Goal: Check status: Check status

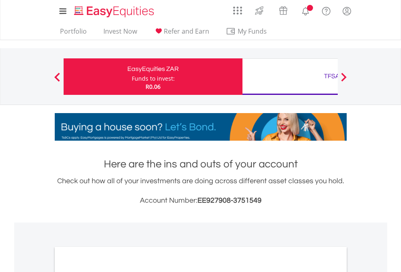
click at [132, 77] on div "Funds to invest:" at bounding box center [153, 79] width 43 height 8
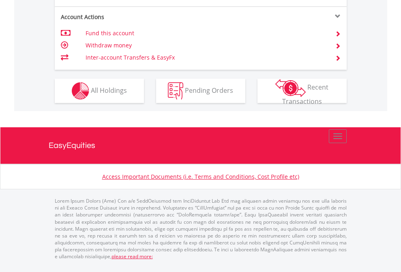
scroll to position [762, 0]
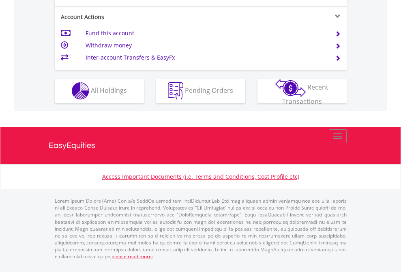
scroll to position [762, 0]
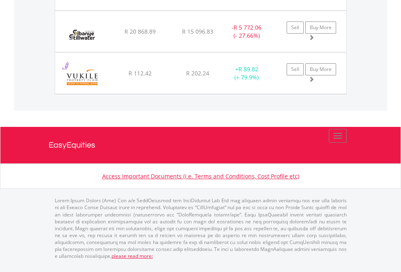
scroll to position [58, 0]
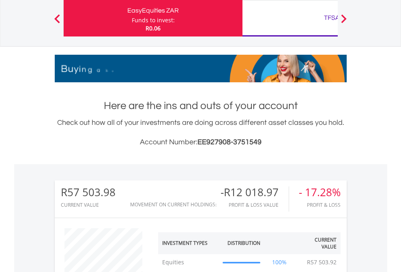
click at [290, 18] on div "TFSA" at bounding box center [332, 17] width 169 height 11
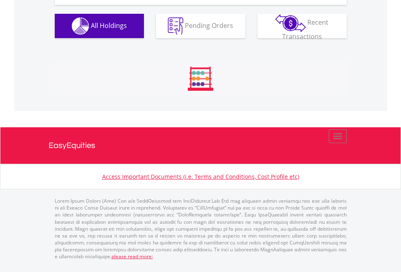
scroll to position [903, 0]
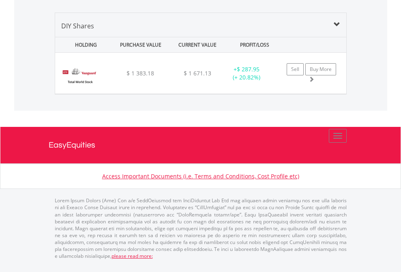
scroll to position [78, 127]
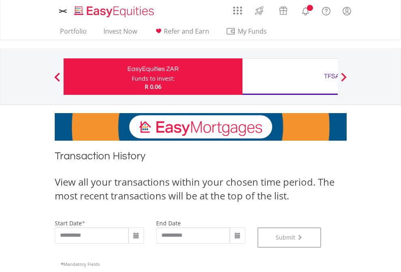
scroll to position [329, 0]
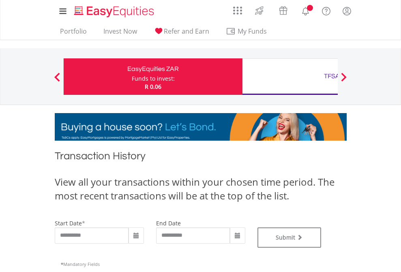
click at [290, 77] on div "TFSA" at bounding box center [332, 76] width 169 height 11
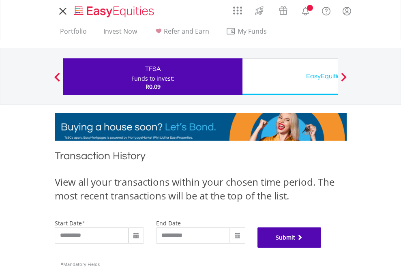
click at [322, 248] on button "Submit" at bounding box center [290, 238] width 64 height 20
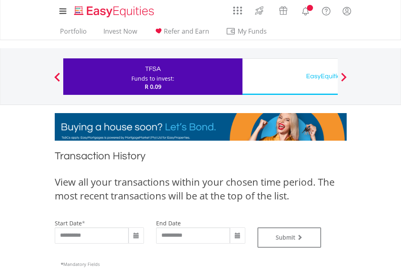
click at [290, 77] on div "EasyEquities USD" at bounding box center [332, 76] width 169 height 11
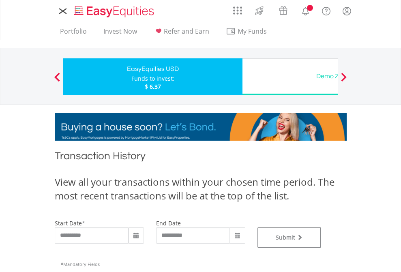
type input "**********"
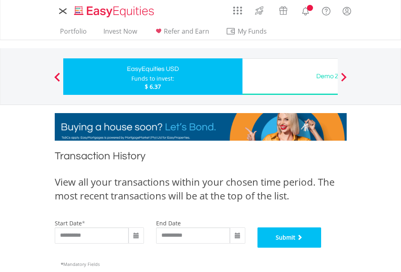
click at [322, 248] on button "Submit" at bounding box center [290, 238] width 64 height 20
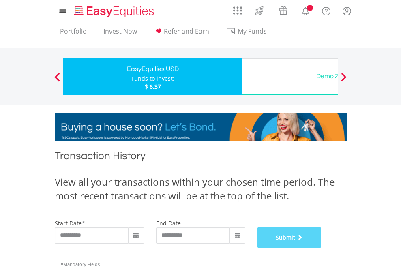
scroll to position [329, 0]
